Goal: Navigation & Orientation: Find specific page/section

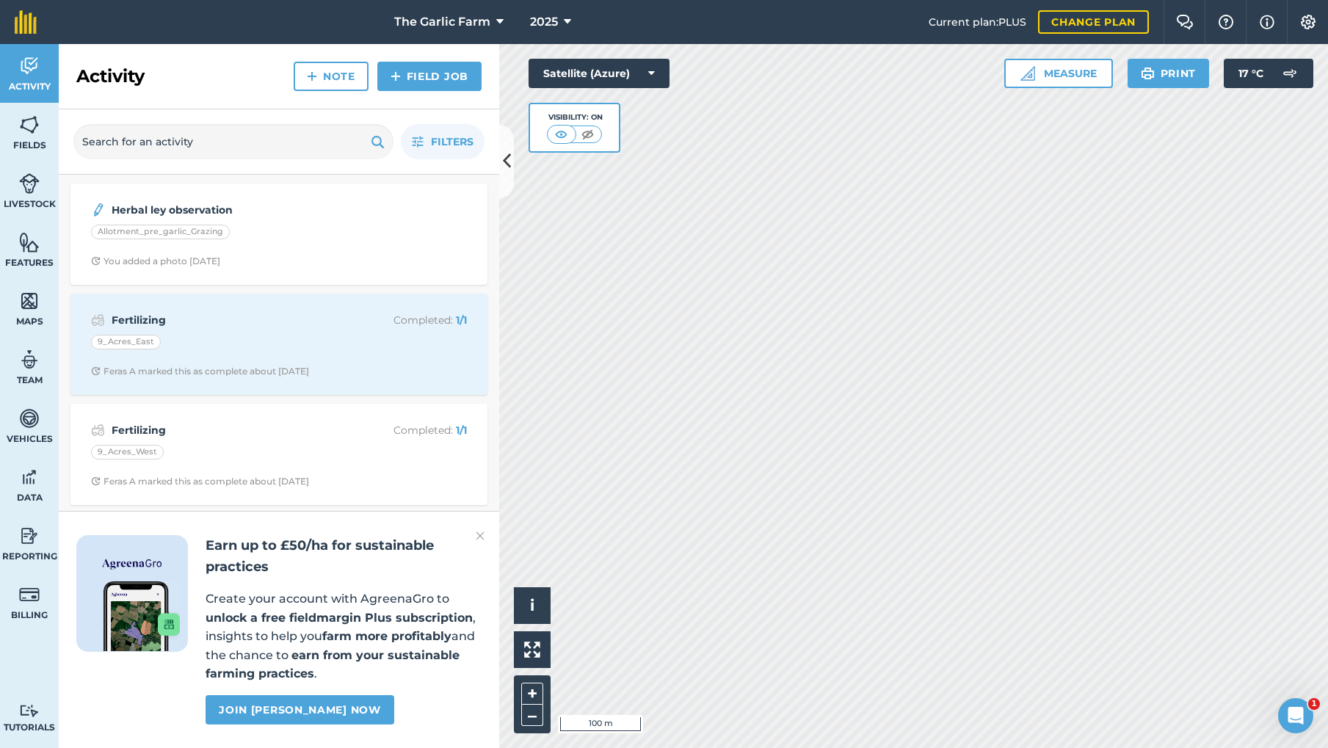
drag, startPoint x: 26, startPoint y: 123, endPoint x: 36, endPoint y: 126, distance: 10.0
click at [26, 124] on img at bounding box center [29, 125] width 21 height 22
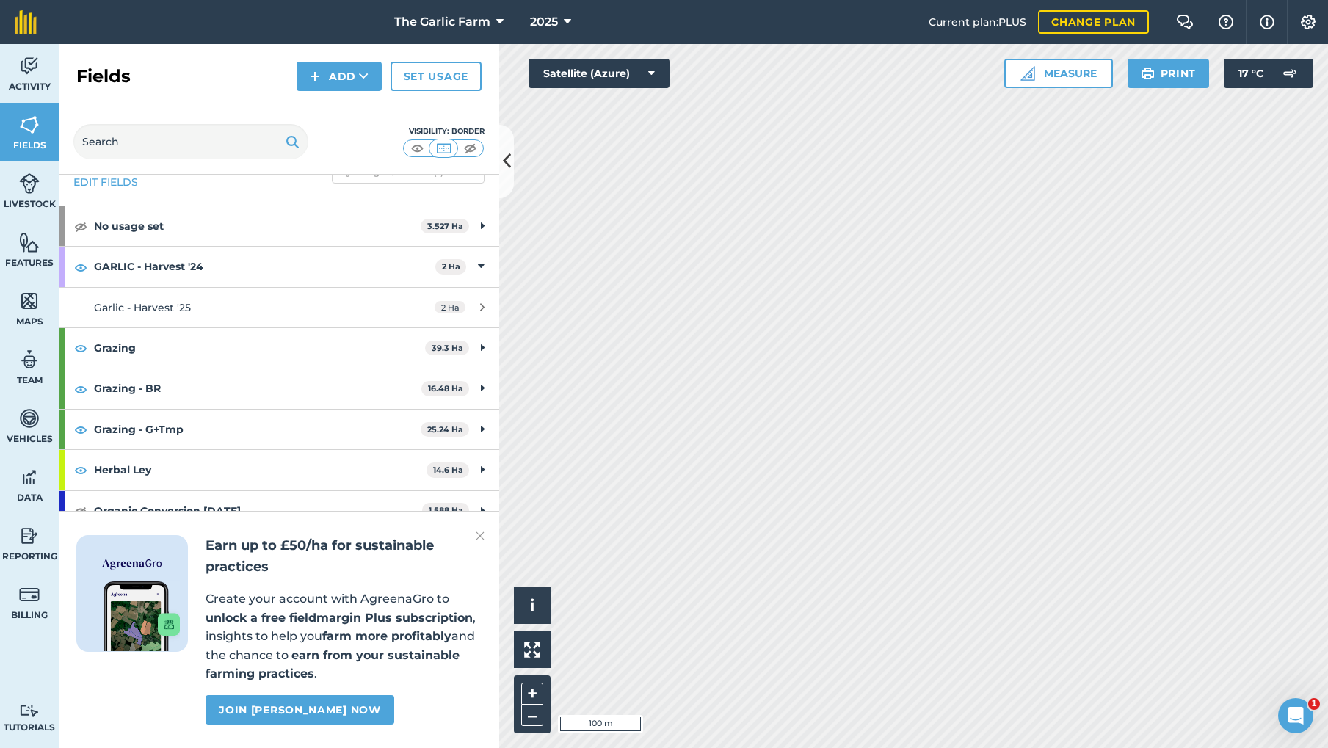
scroll to position [39, 0]
click at [479, 535] on img at bounding box center [480, 536] width 9 height 18
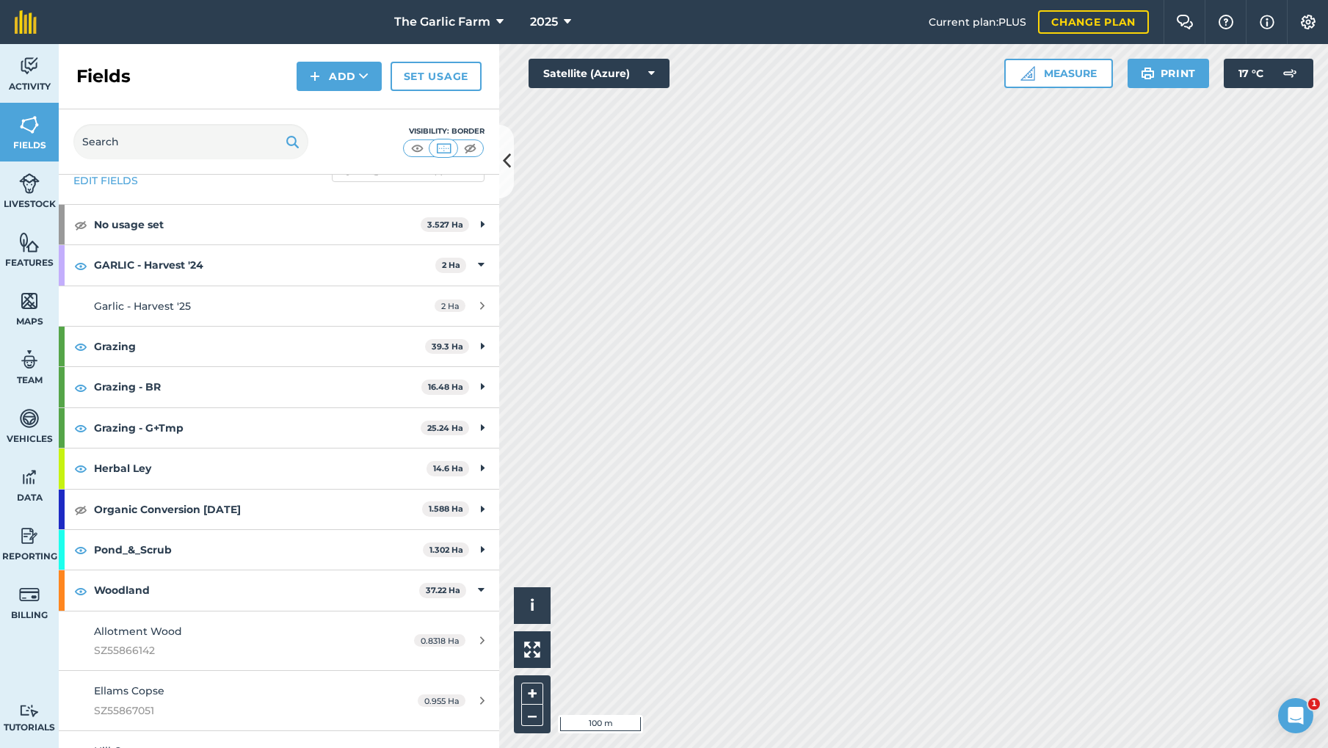
click at [27, 239] on img at bounding box center [29, 242] width 21 height 22
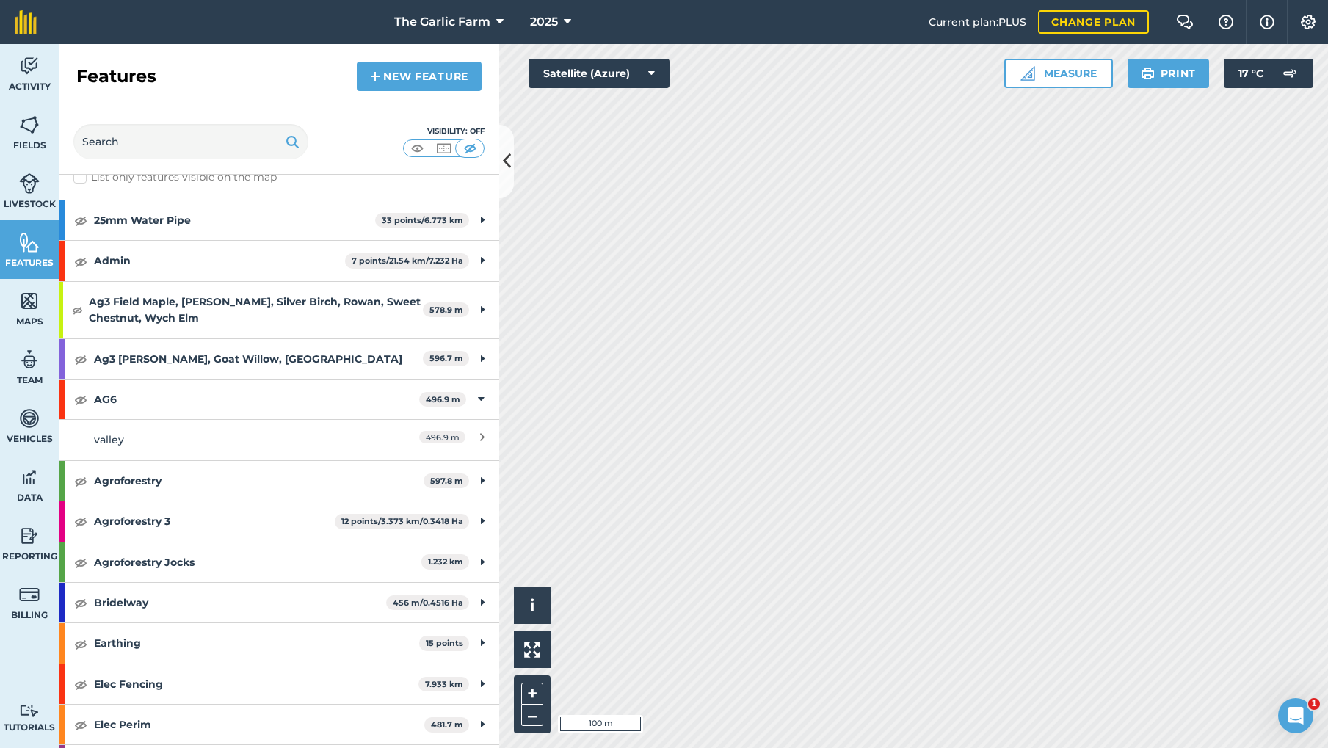
scroll to position [21, 0]
click at [80, 521] on img at bounding box center [80, 522] width 13 height 18
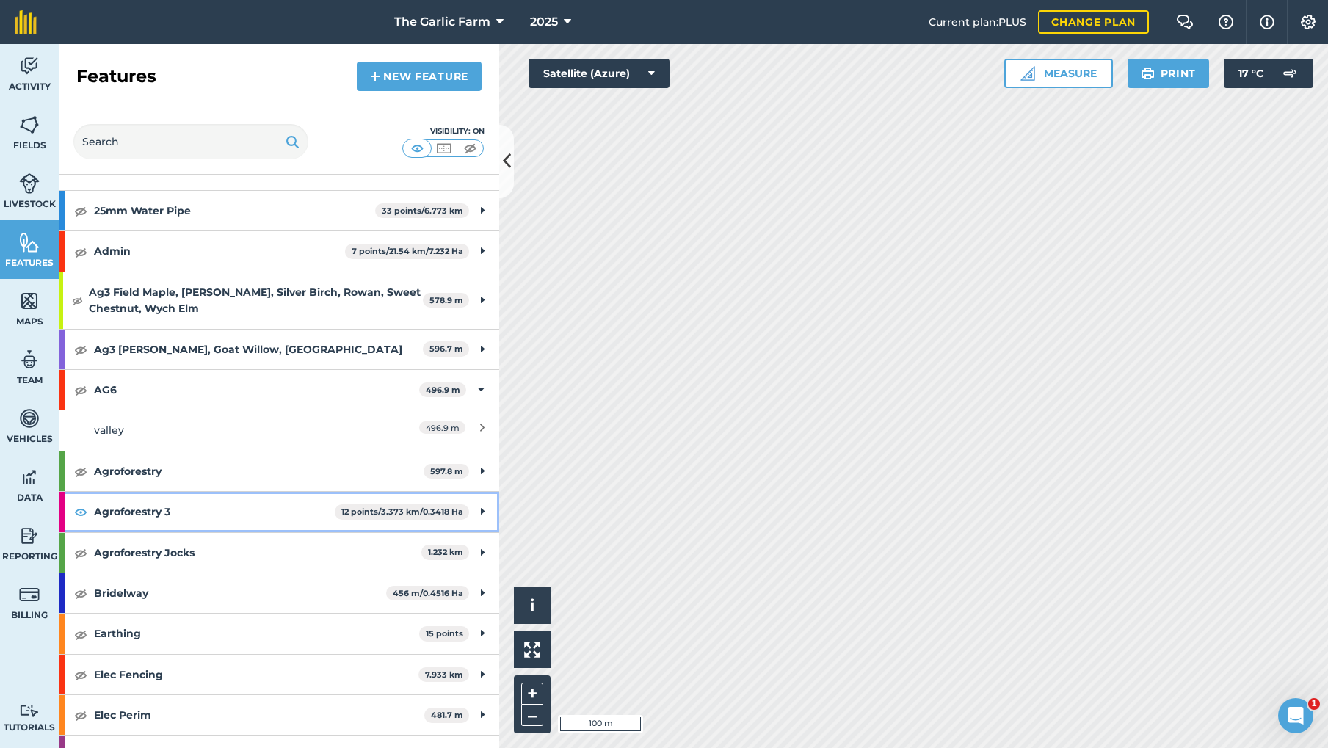
scroll to position [28, 0]
